Goal: Transaction & Acquisition: Purchase product/service

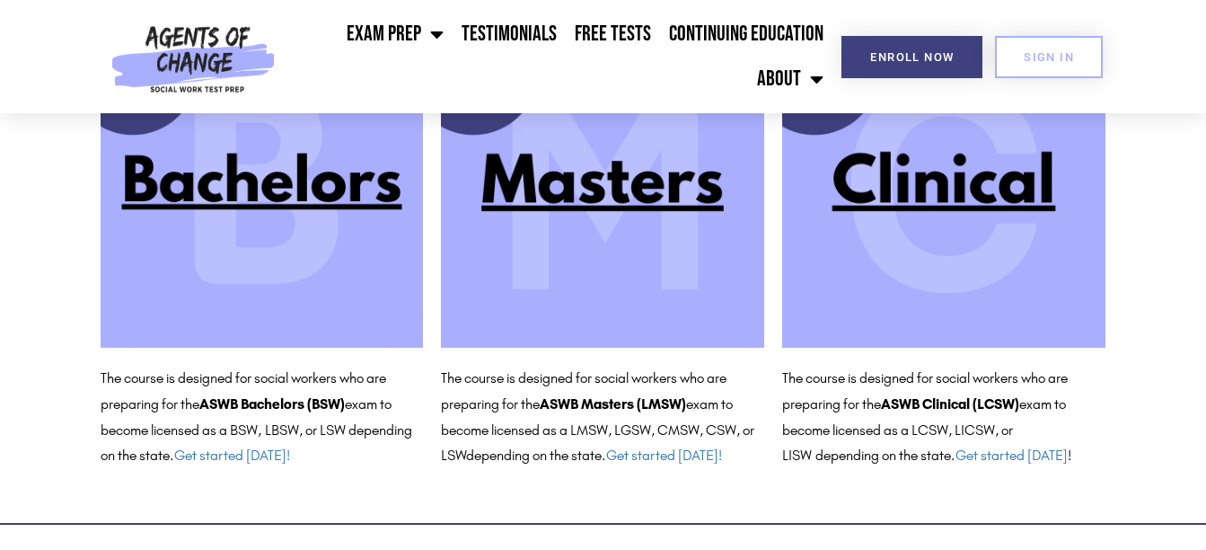
click at [918, 190] on img at bounding box center [943, 185] width 323 height 323
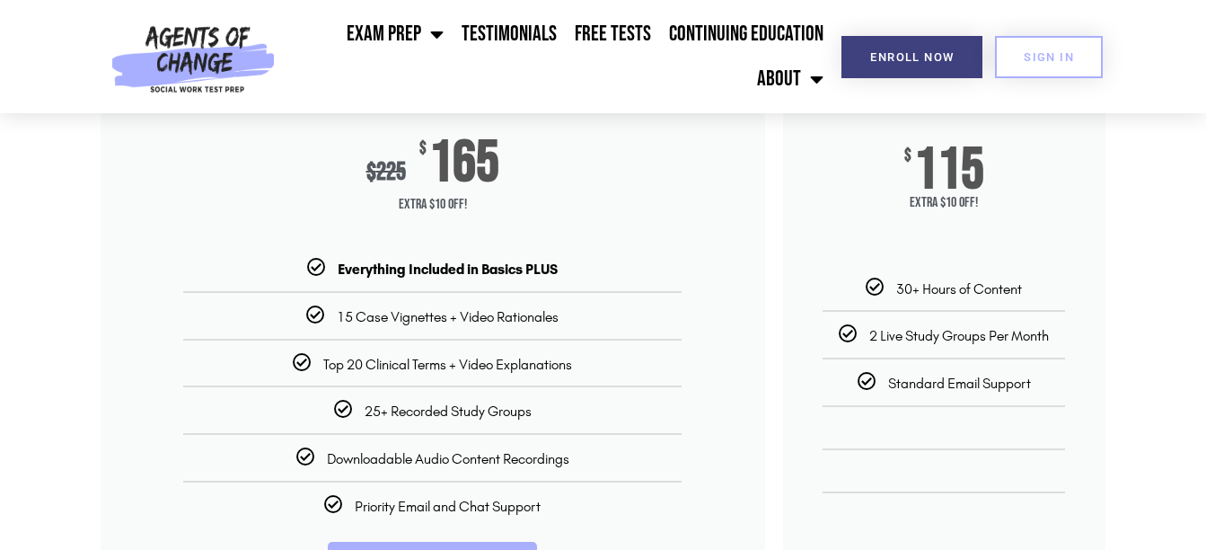
scroll to position [269, 0]
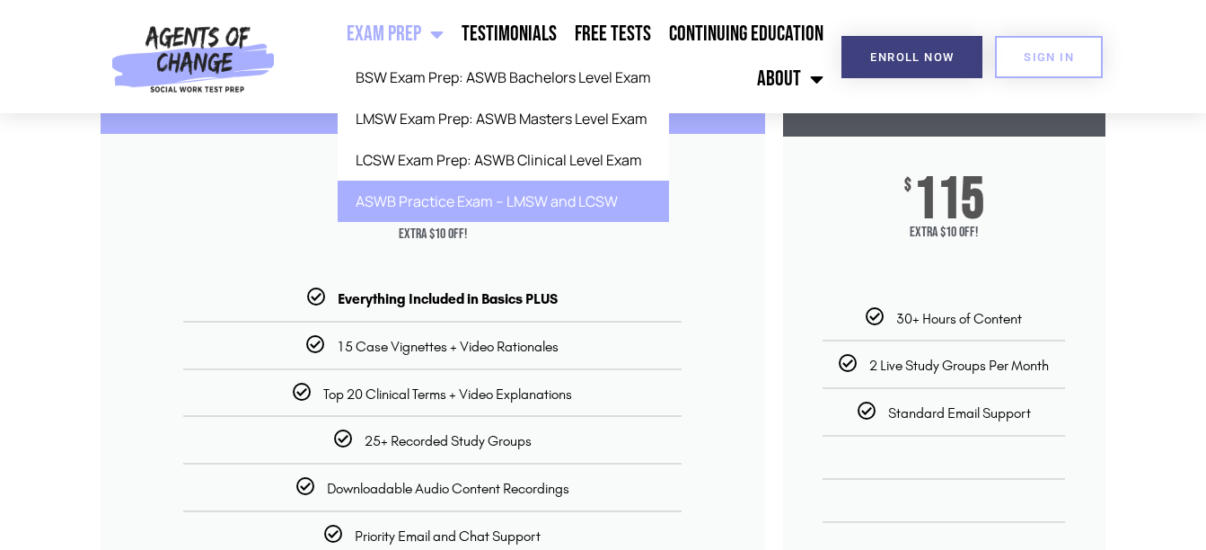
click at [454, 198] on link "ASWB Practice Exam – LMSW and LCSW" at bounding box center [503, 200] width 331 height 41
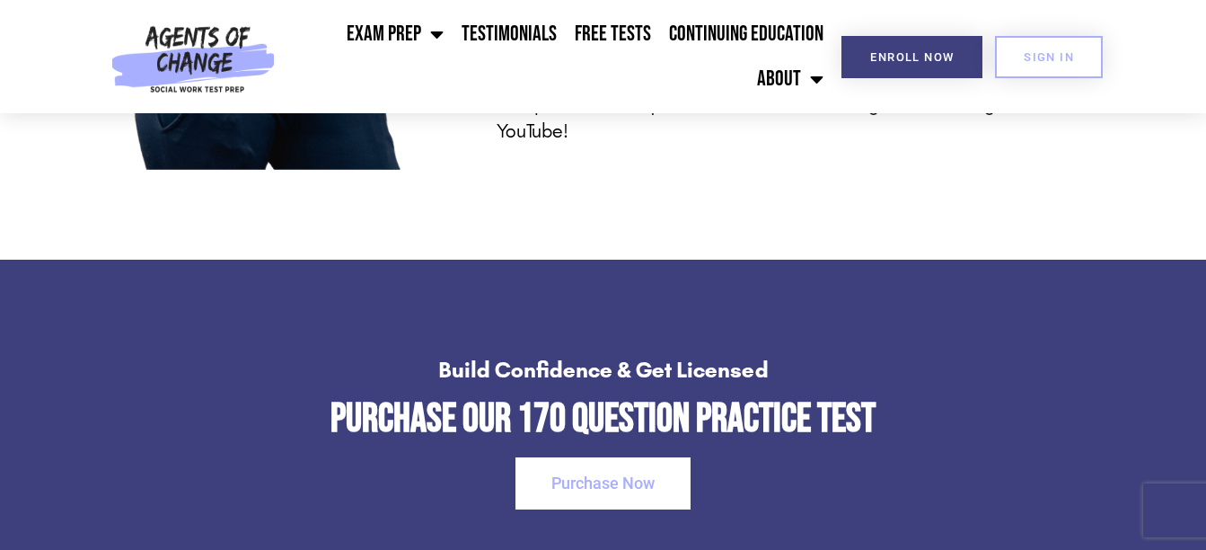
scroll to position [2335, 0]
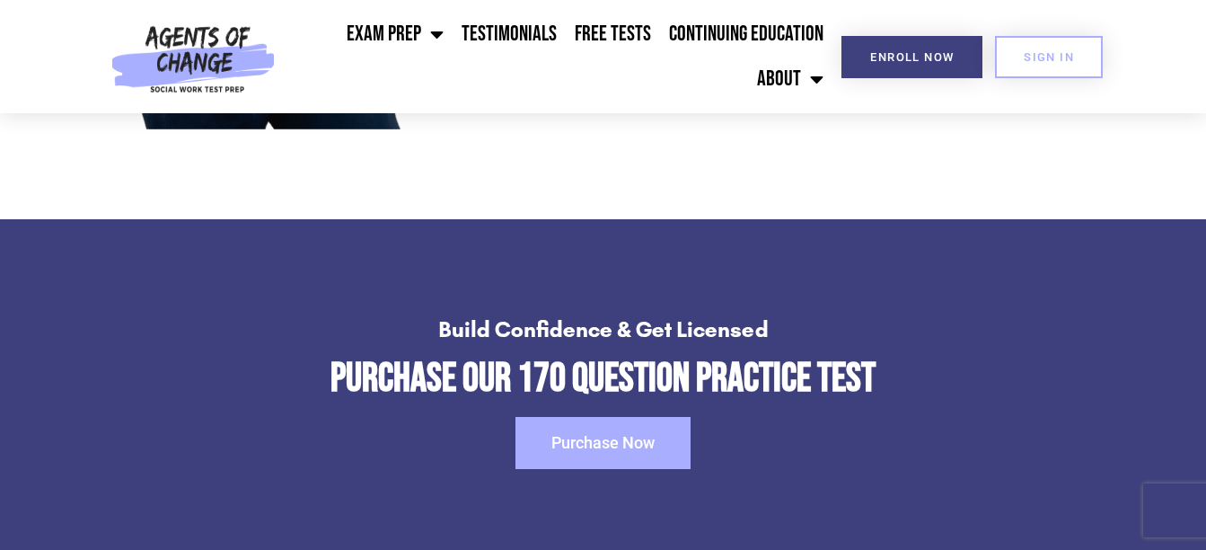
click at [570, 435] on span "Purchase Now" at bounding box center [602, 443] width 103 height 16
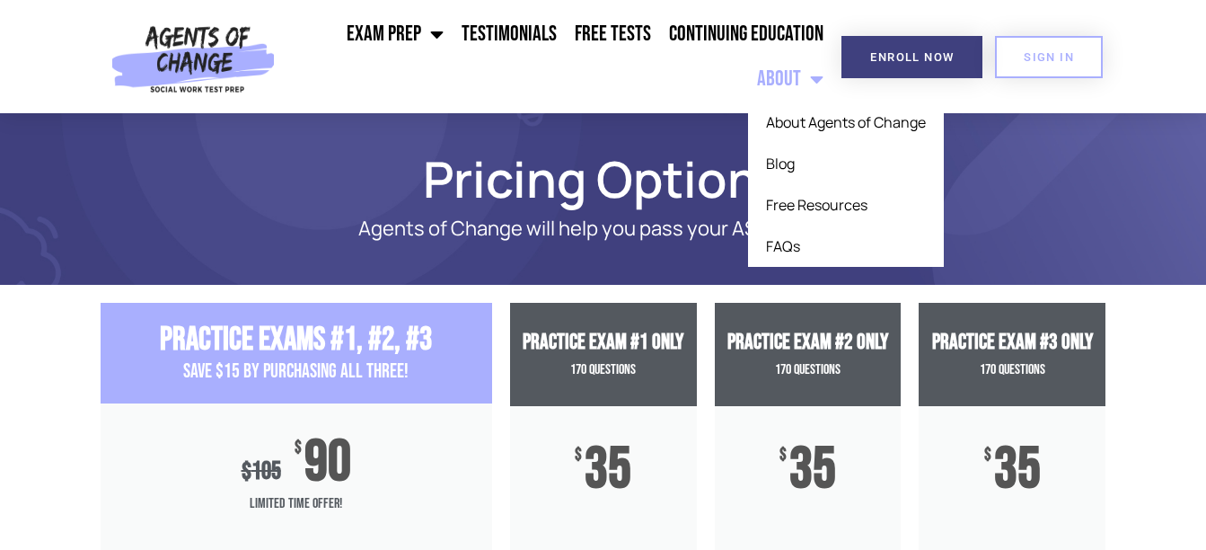
click at [806, 79] on span "Menu" at bounding box center [812, 79] width 22 height 40
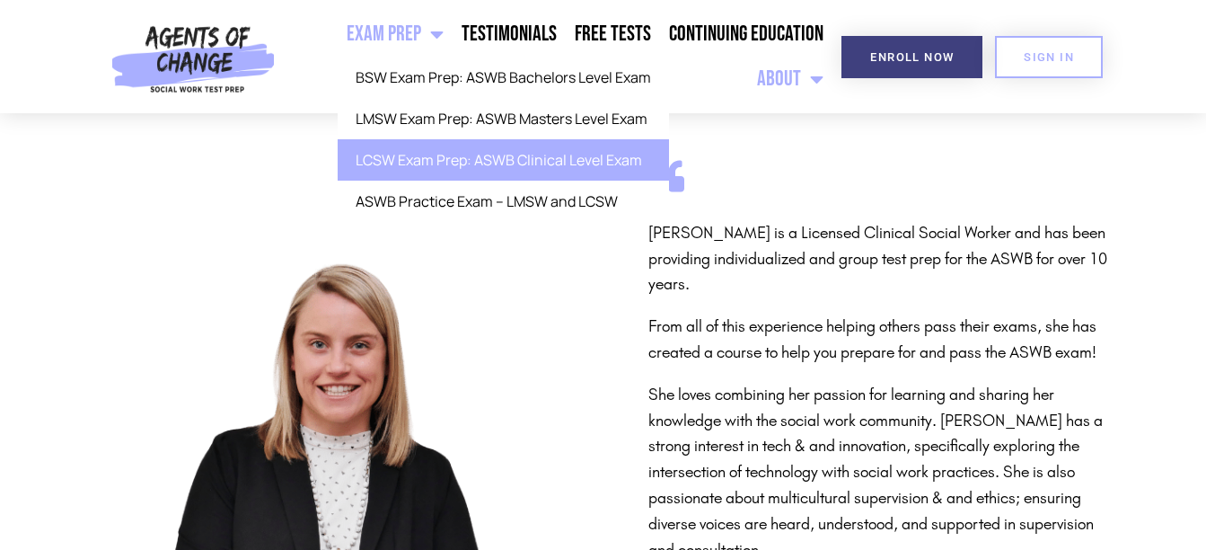
click at [389, 157] on link "LCSW Exam Prep: ASWB Clinical Level Exam" at bounding box center [503, 159] width 331 height 41
